Goal: Book appointment/travel/reservation

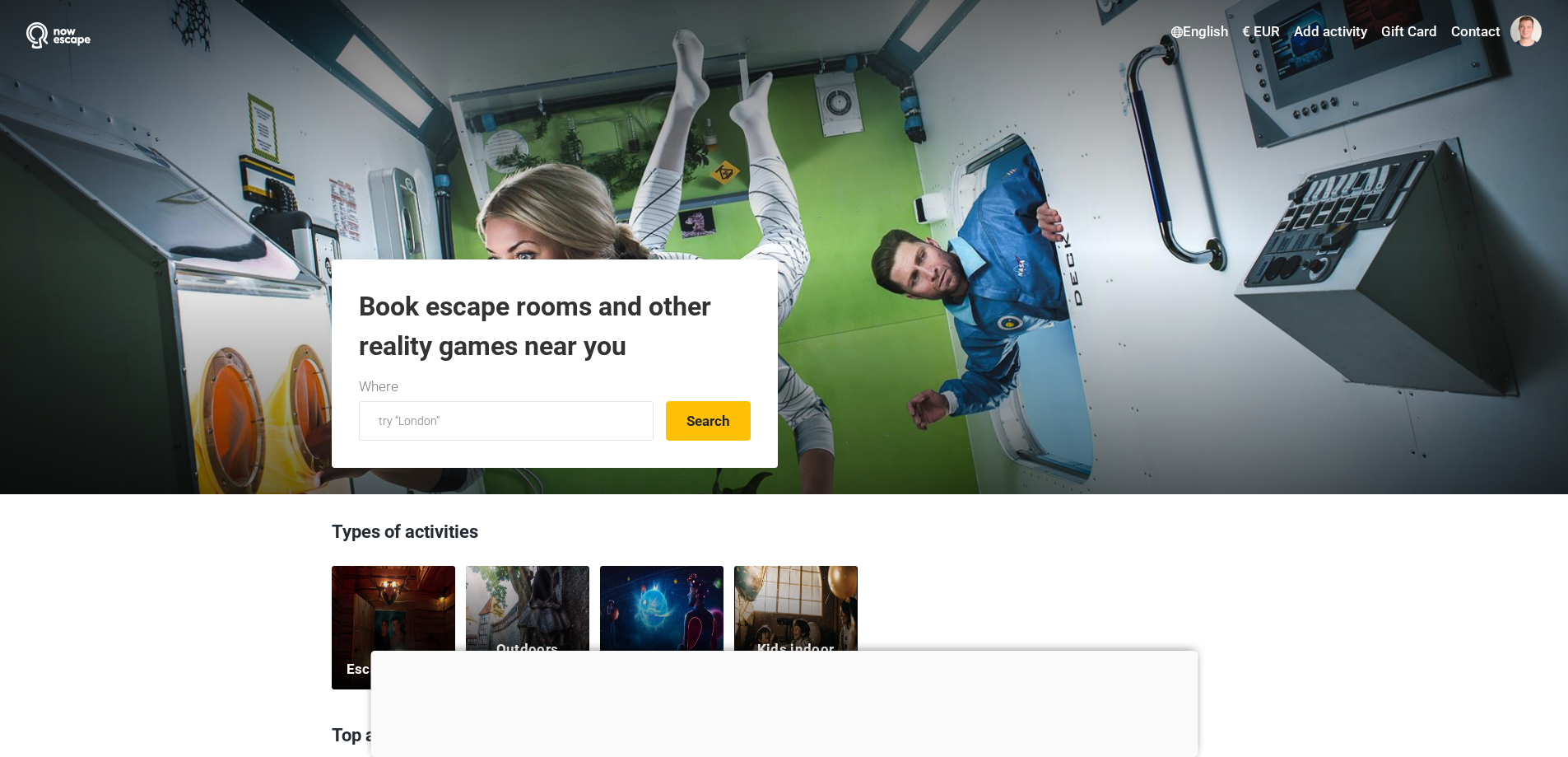
click at [422, 620] on div "Escape rooms" at bounding box center [393, 627] width 124 height 124
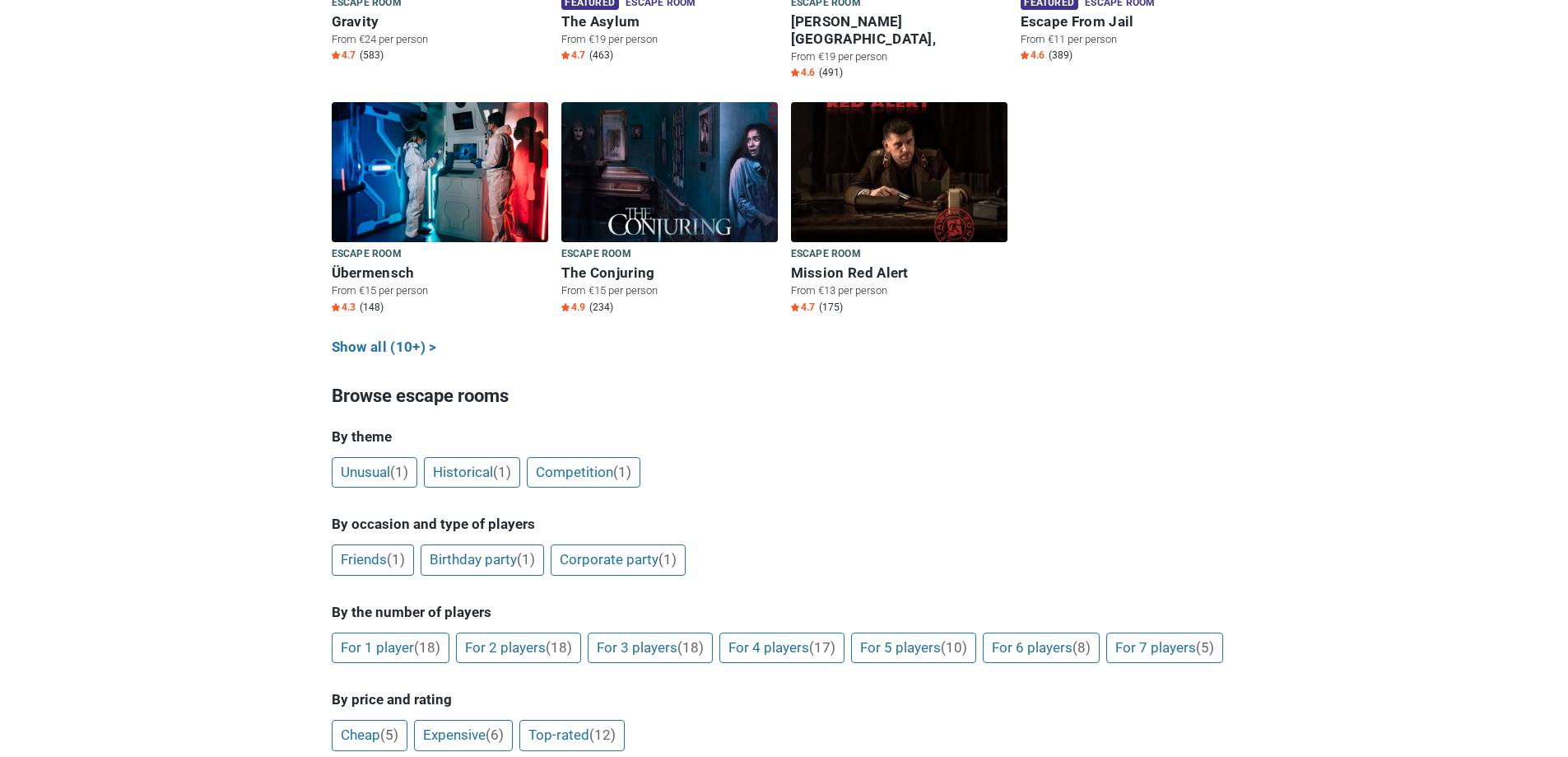
scroll to position [988, 0]
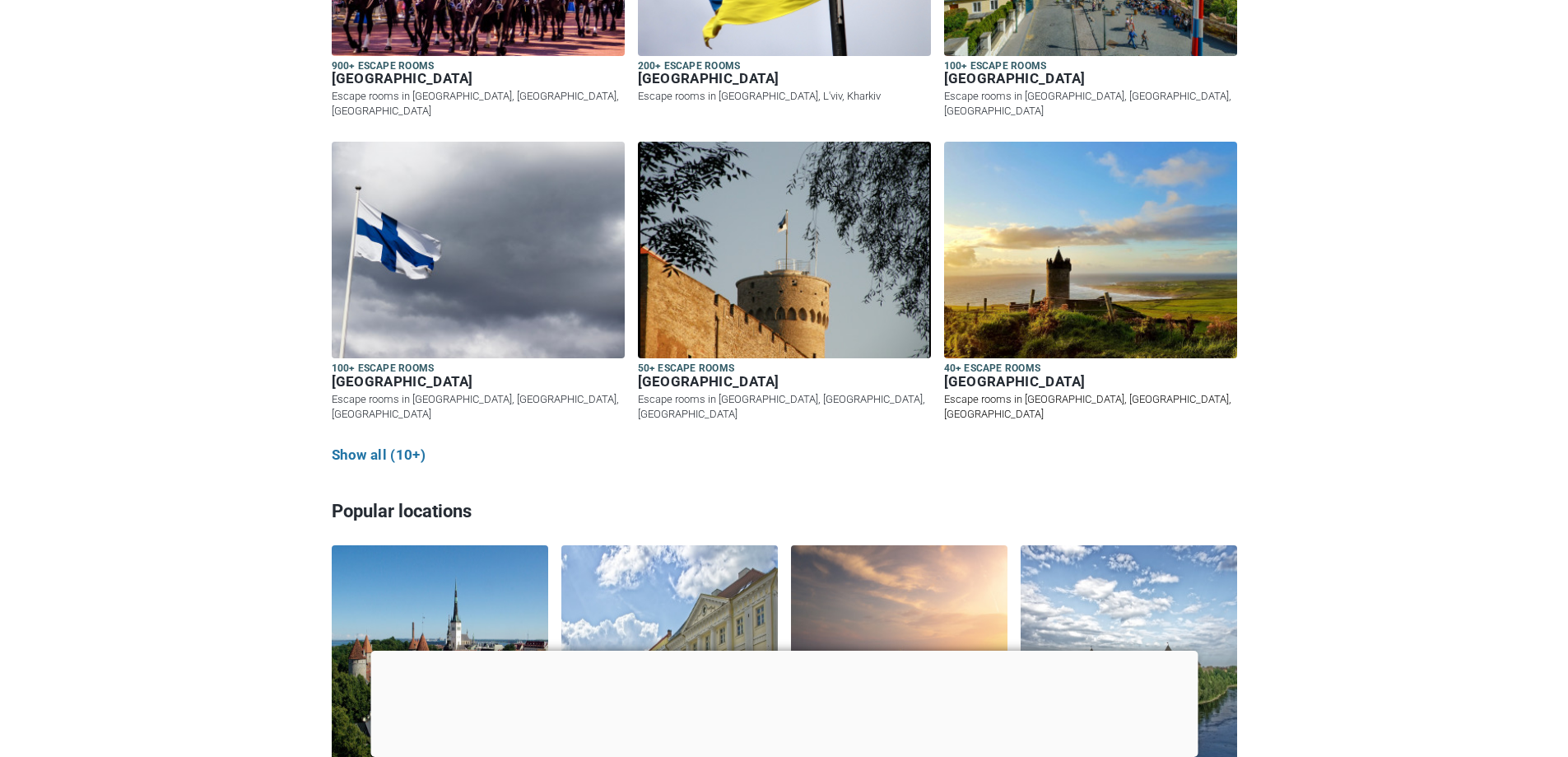
scroll to position [2306, 0]
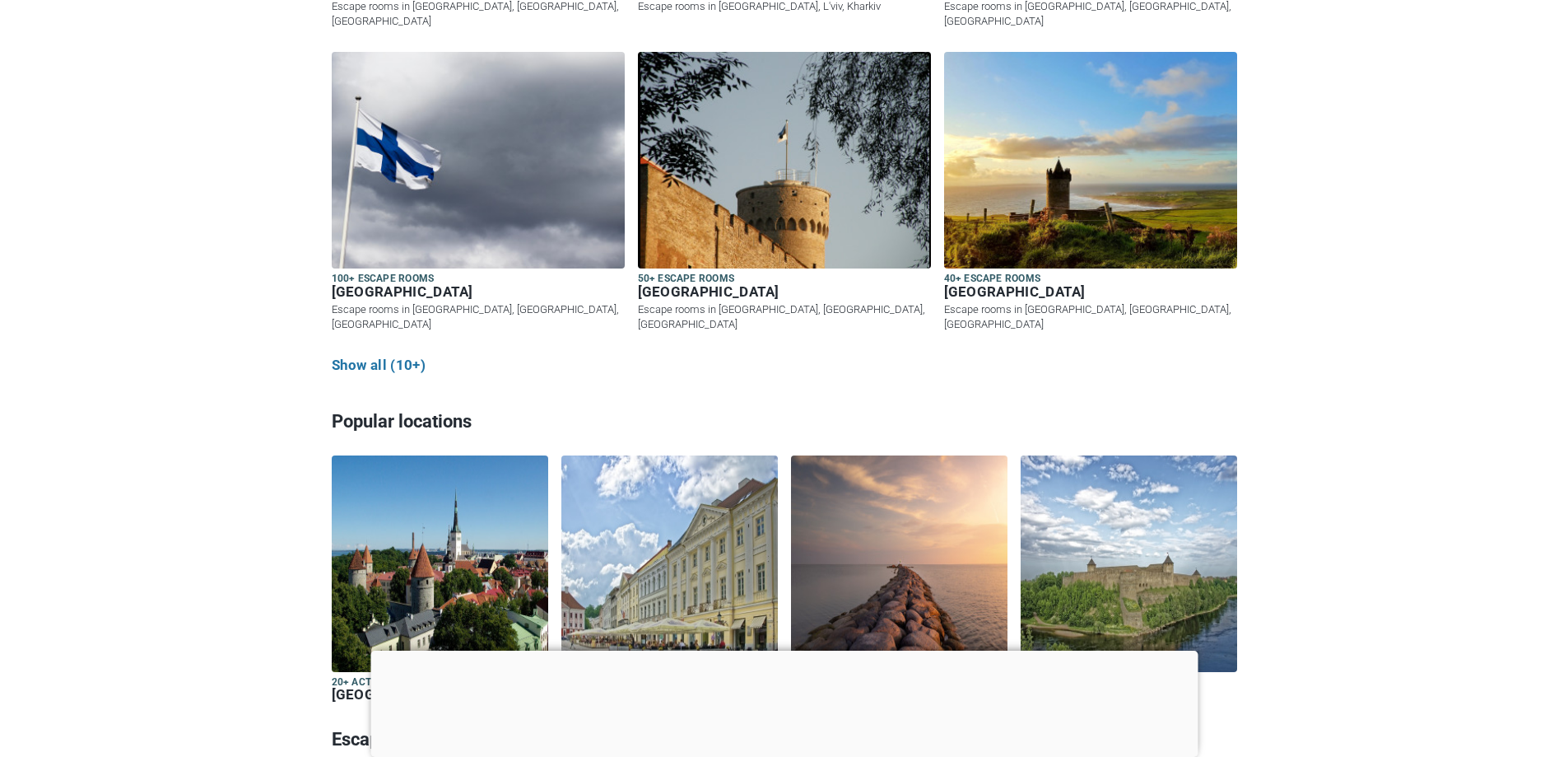
click at [777, 650] on div at bounding box center [784, 650] width 828 height 0
